Goal: Check status: Check status

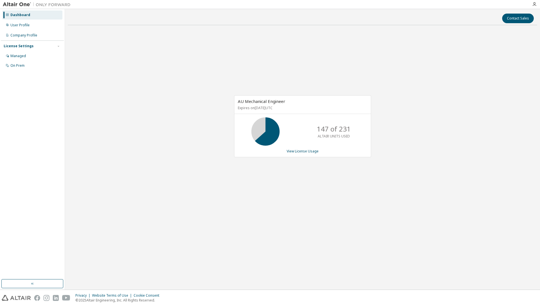
drag, startPoint x: 483, startPoint y: 67, endPoint x: 475, endPoint y: 64, distance: 8.8
click at [484, 67] on div "AU Mechanical Engineer Expires on [DATE] UTC 147 of 231 ALTAIR UNITS USED View …" at bounding box center [302, 129] width 469 height 198
